Goal: Task Accomplishment & Management: Manage account settings

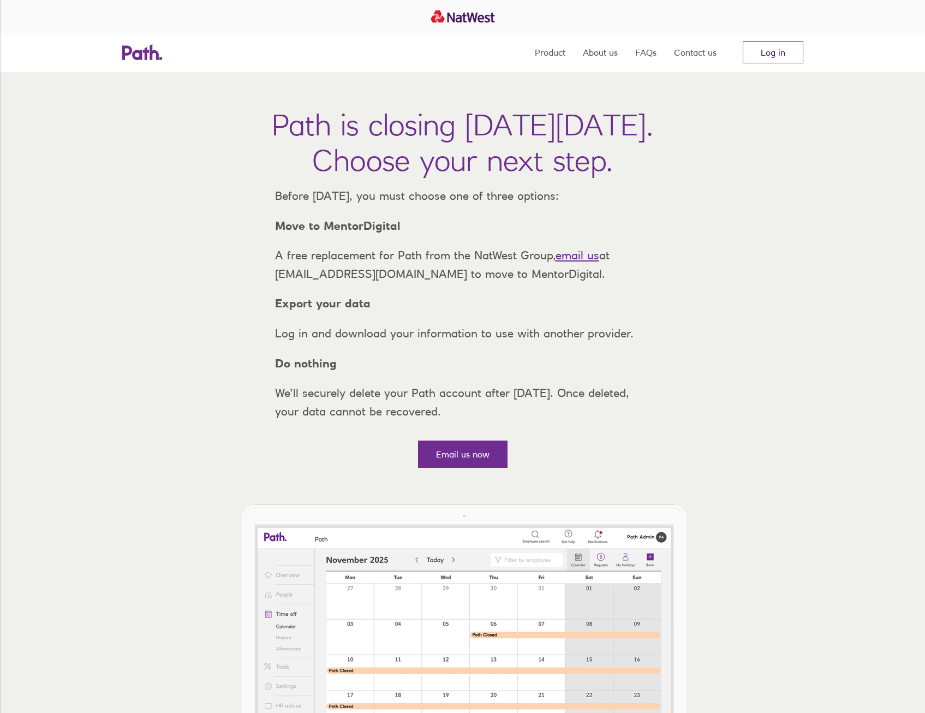
click at [776, 43] on link "Log in" at bounding box center [773, 52] width 61 height 22
click at [767, 62] on link "Log in" at bounding box center [773, 52] width 61 height 22
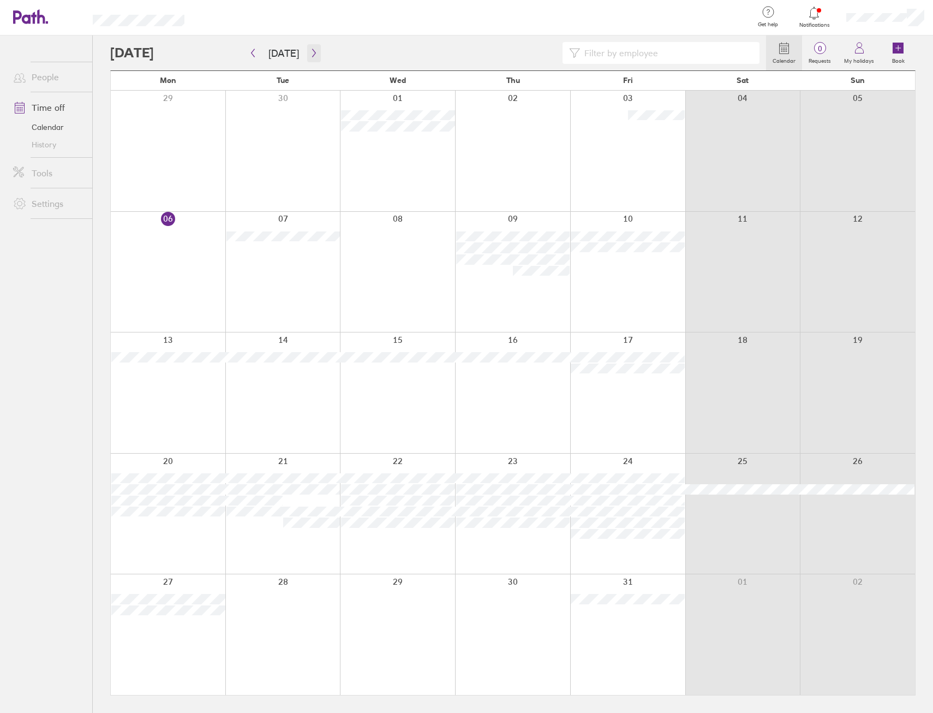
click at [310, 53] on icon "button" at bounding box center [314, 53] width 8 height 9
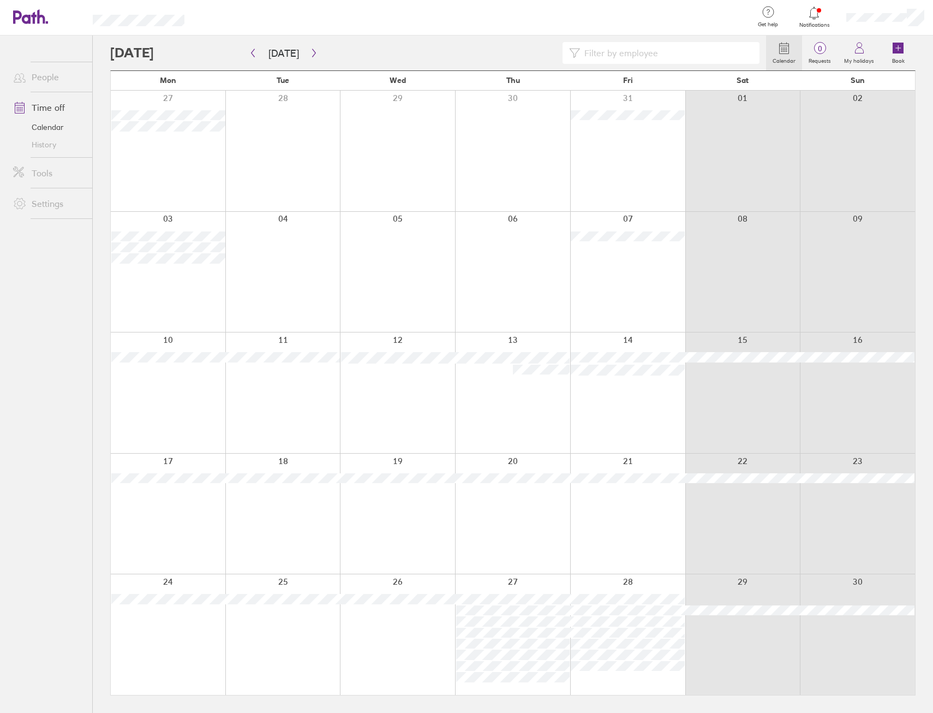
click at [875, 25] on div at bounding box center [886, 17] width 96 height 35
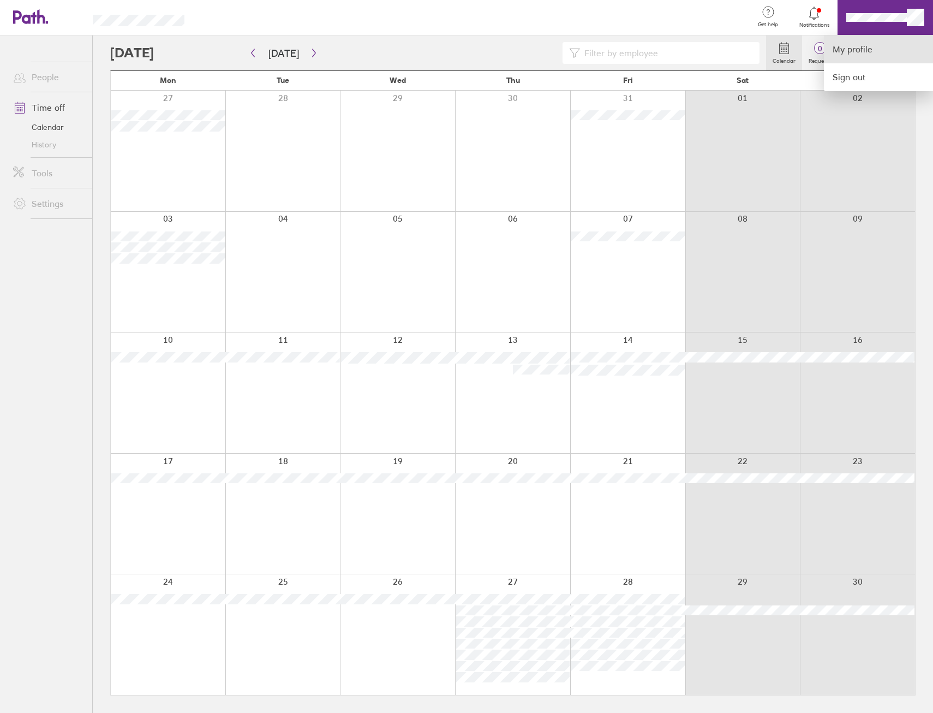
click at [856, 47] on link "My profile" at bounding box center [878, 49] width 109 height 28
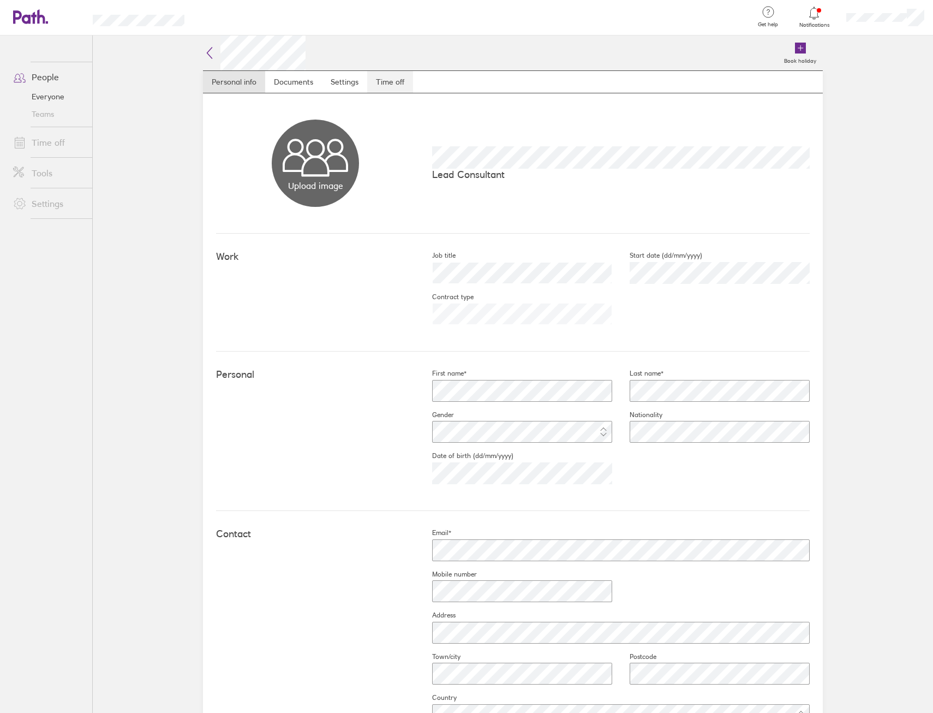
click at [381, 88] on link "Time off" at bounding box center [390, 82] width 46 height 22
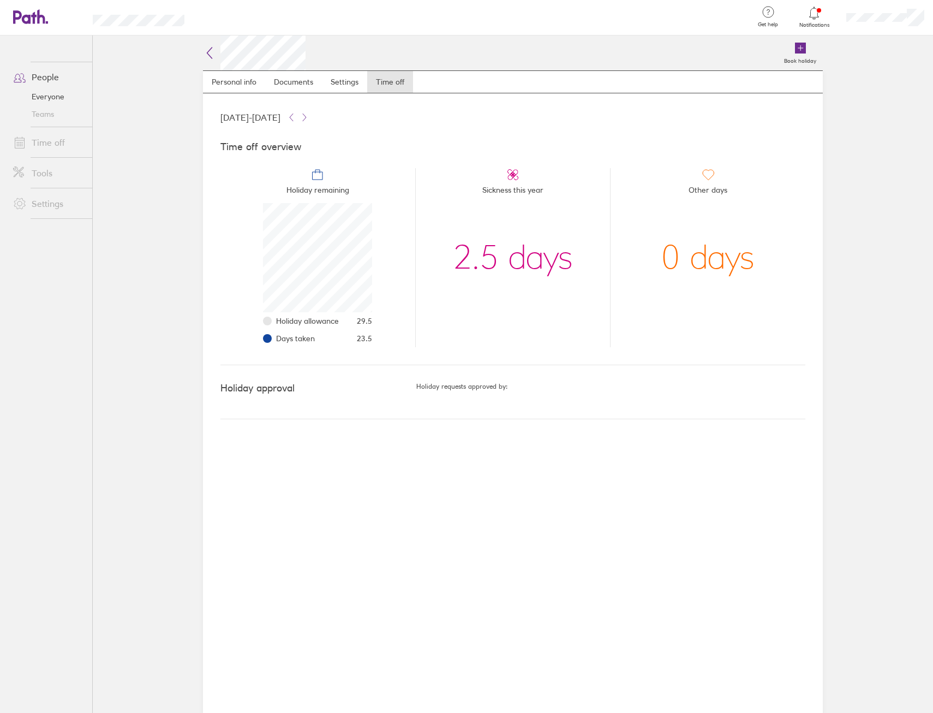
scroll to position [109, 109]
click at [243, 79] on link "Personal info" at bounding box center [234, 82] width 62 height 22
